Goal: Information Seeking & Learning: Find specific fact

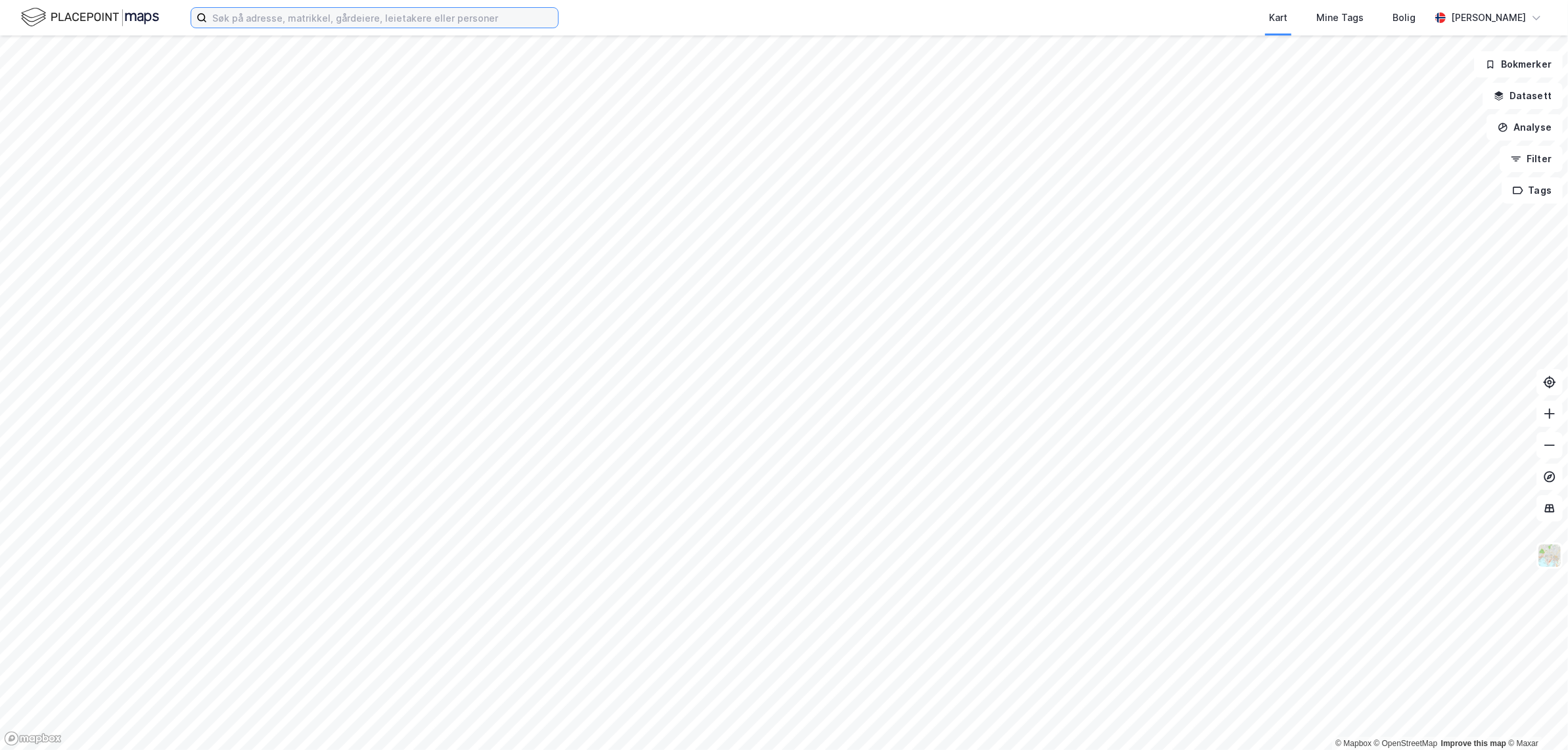
click at [382, 24] on input at bounding box center [382, 17] width 351 height 20
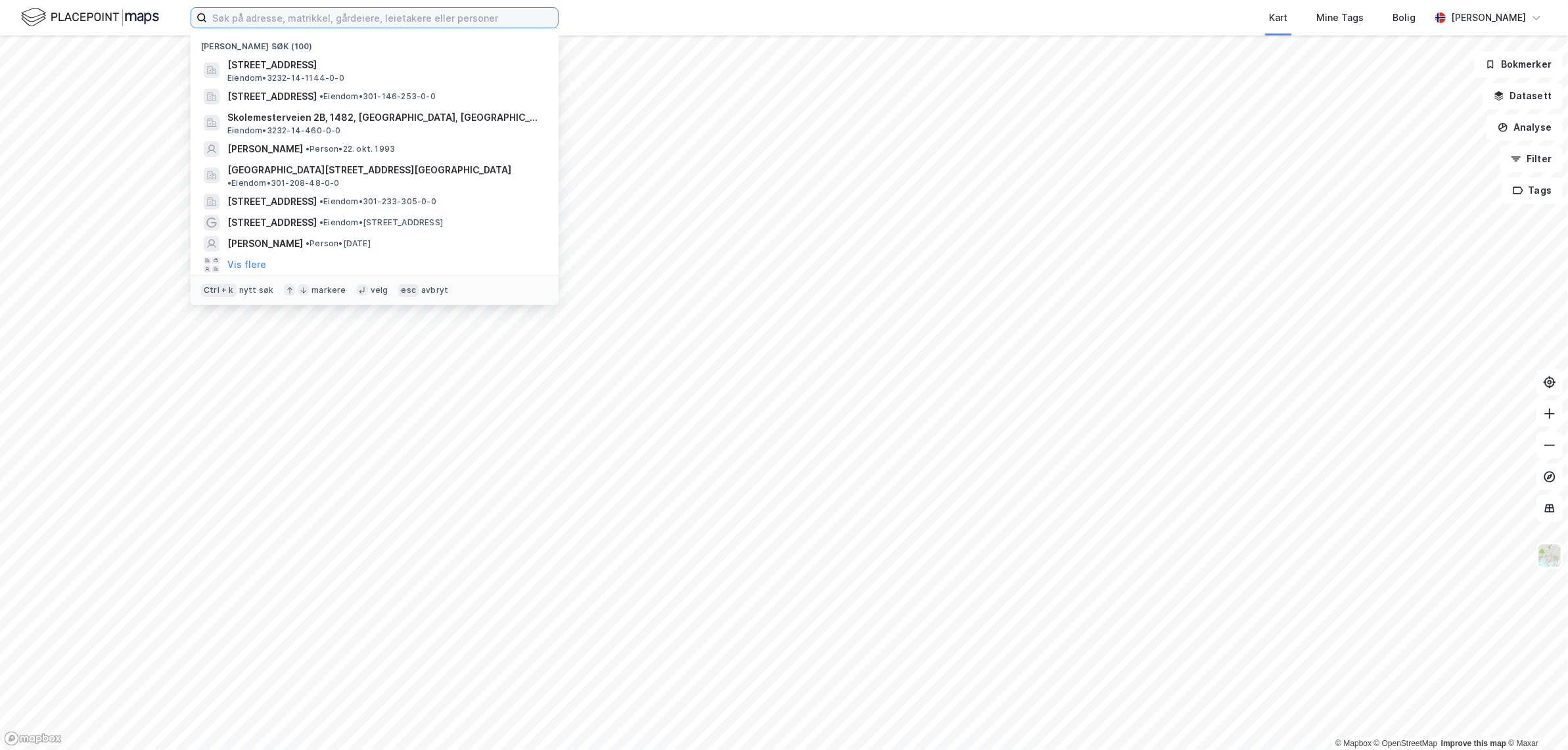
paste input "[PERSON_NAME]"
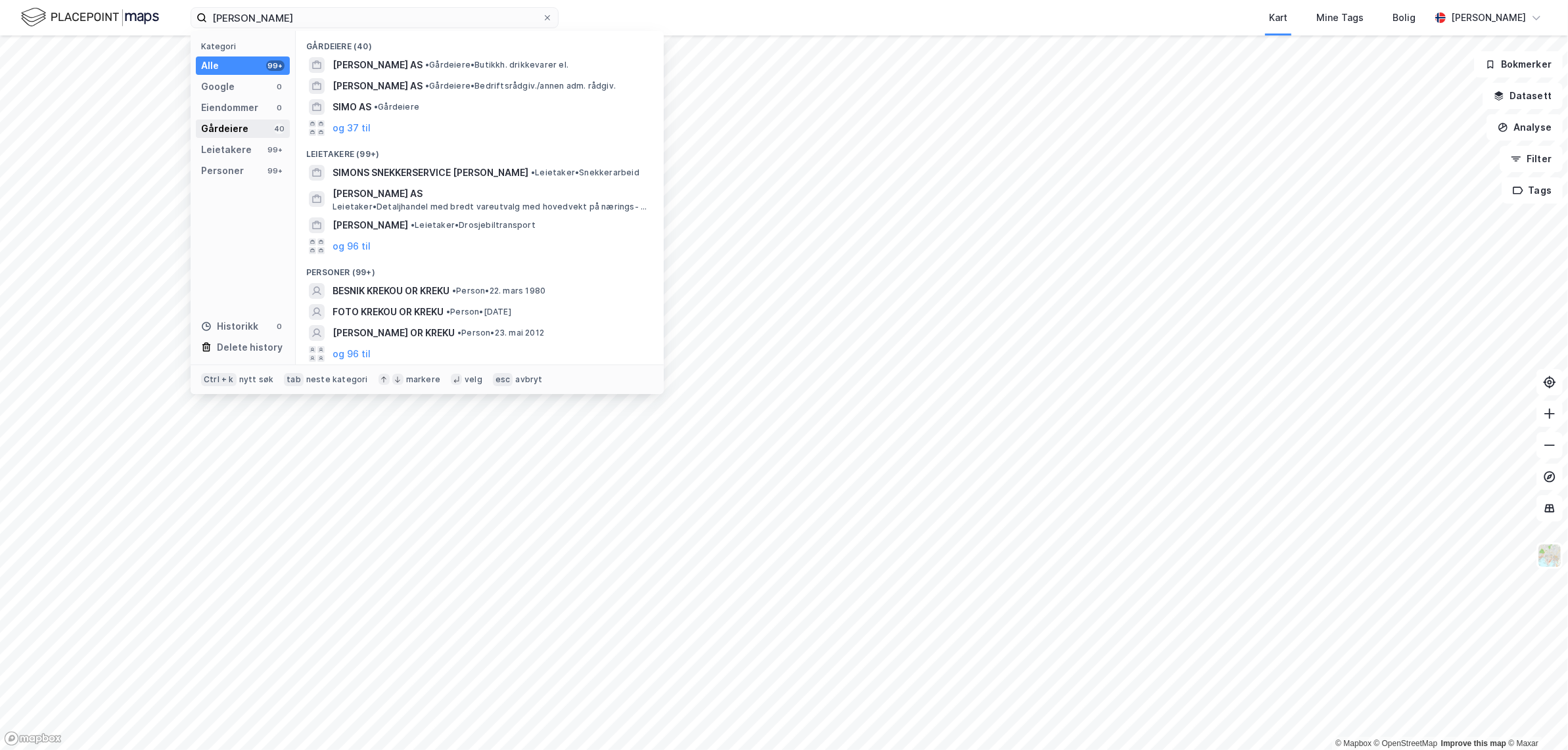
click at [251, 126] on div "Gårdeiere 40" at bounding box center [242, 129] width 94 height 19
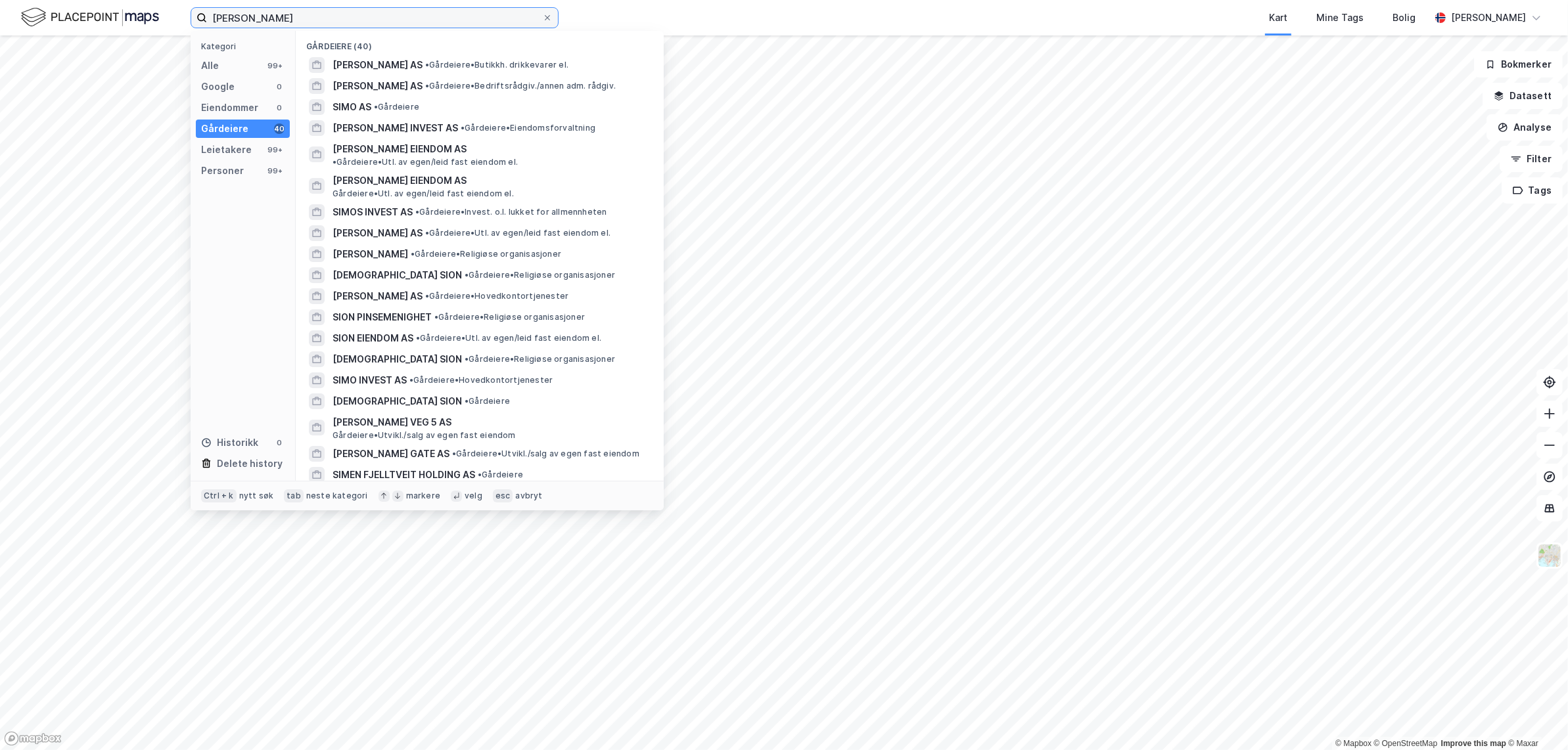
drag, startPoint x: 234, startPoint y: 11, endPoint x: 184, endPoint y: 28, distance: 52.8
click at [184, 30] on div "[PERSON_NAME] Kategori Alle 99+ Google 0 Eiendommer 0 Gårdeiere 40 Leietakere 9…" at bounding box center [784, 18] width 1568 height 35
click at [274, 12] on input "[PERSON_NAME]" at bounding box center [375, 17] width 335 height 20
paste input "Piluri"
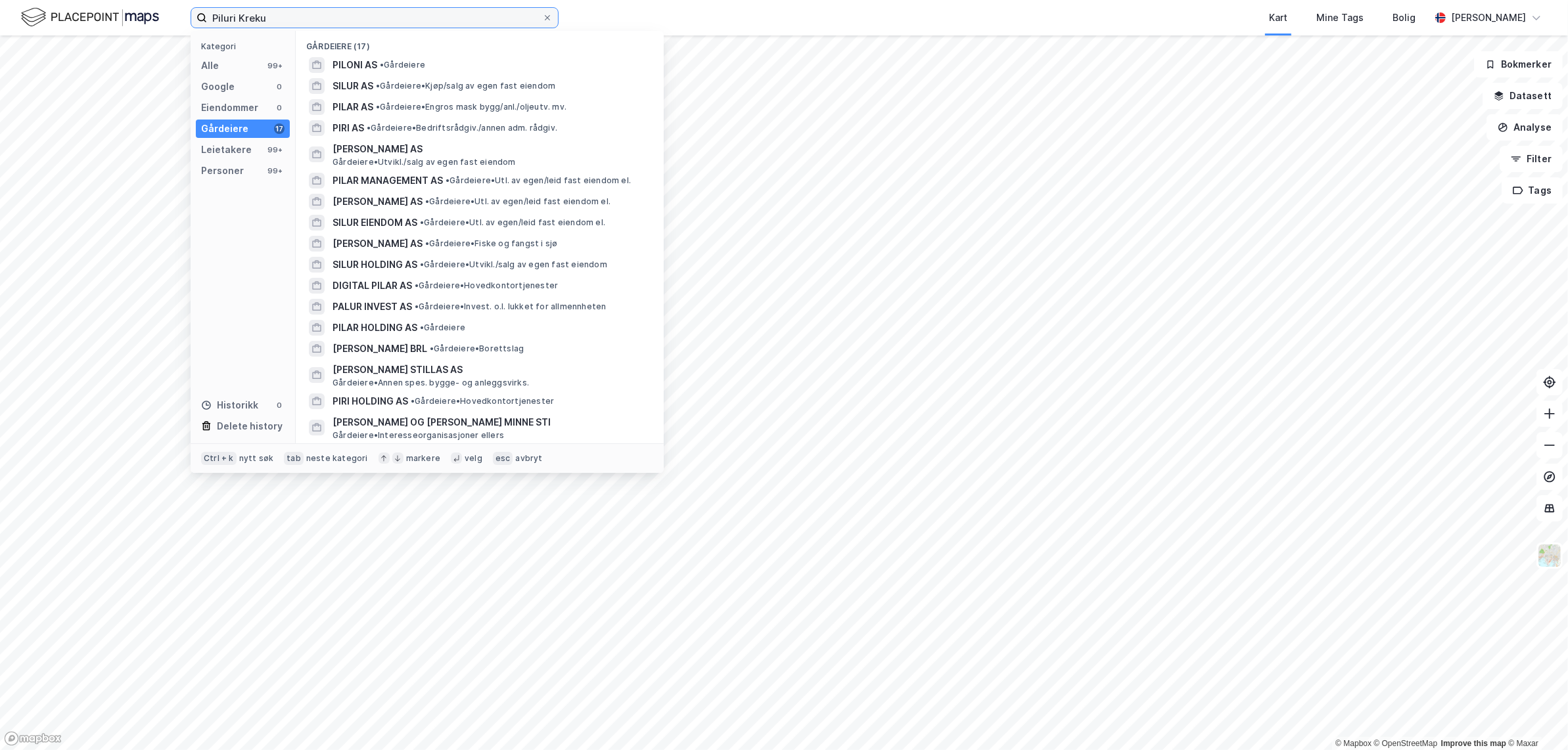
type input "Piluri Kreku"
